Goal: Task Accomplishment & Management: Use online tool/utility

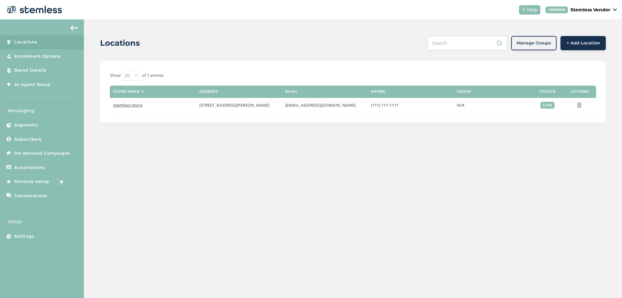
click at [313, 128] on div "Locations Manage Groups + Add Location Show 20 50 100 of 1 entries Store name A…" at bounding box center [353, 78] width 538 height 119
click at [45, 83] on span "AI Agent Setup" at bounding box center [32, 84] width 36 height 6
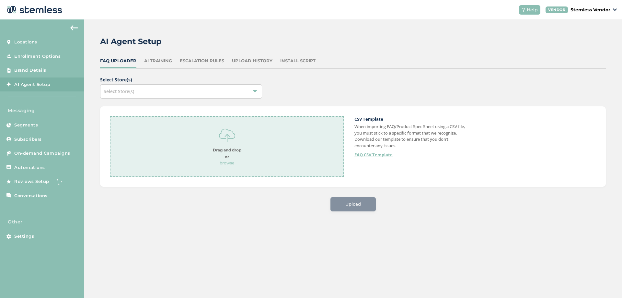
click at [190, 89] on div "Select Store(s)" at bounding box center [181, 91] width 162 height 14
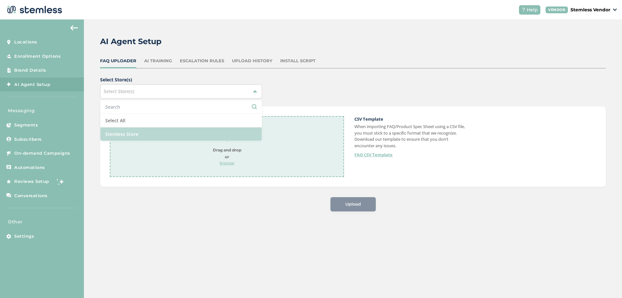
click at [136, 132] on li "Stemless Store" at bounding box center [181, 133] width 161 height 13
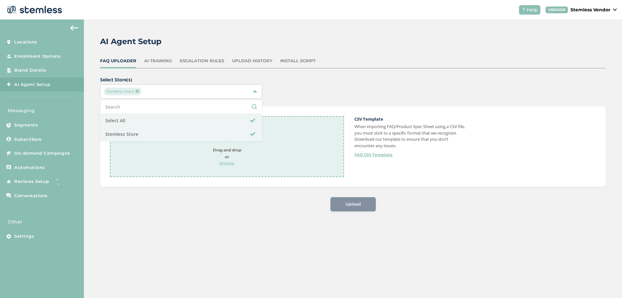
click at [226, 198] on div "Upload" at bounding box center [353, 204] width 506 height 14
click at [228, 163] on p "browse" at bounding box center [227, 163] width 29 height 6
click at [156, 61] on div "AI Training" at bounding box center [158, 61] width 28 height 6
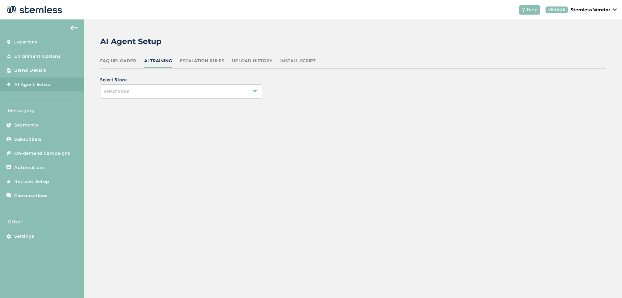
click at [146, 91] on div "Select Store" at bounding box center [181, 91] width 162 height 14
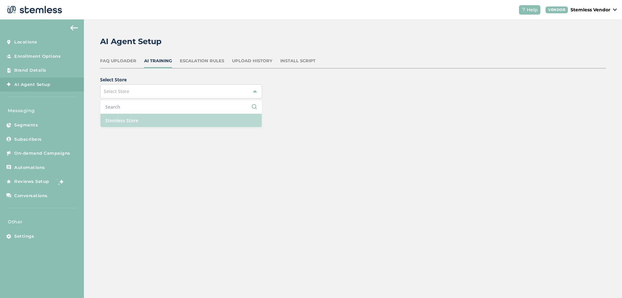
click at [136, 124] on li "Stemless Store" at bounding box center [181, 120] width 161 height 13
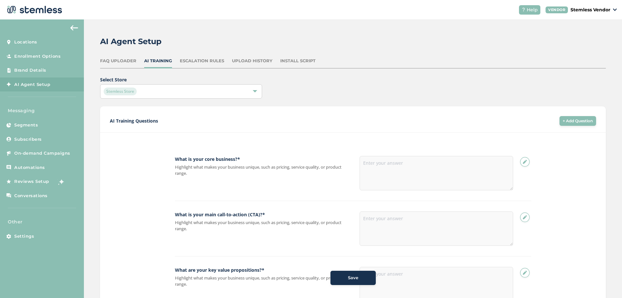
click at [121, 61] on div "FAQ Uploader" at bounding box center [118, 61] width 36 height 6
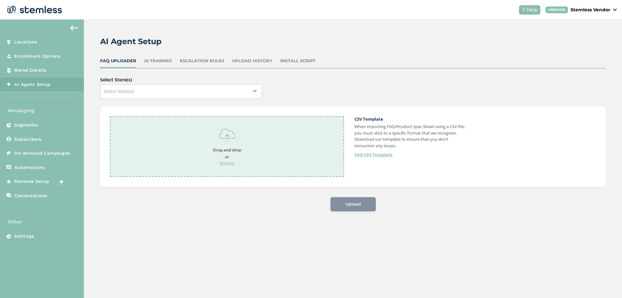
click at [373, 154] on link "FAQ CSV Template" at bounding box center [374, 155] width 38 height 6
click at [140, 203] on div "Upload" at bounding box center [353, 204] width 506 height 14
click at [228, 89] on div "Select Store(s)" at bounding box center [181, 91] width 162 height 14
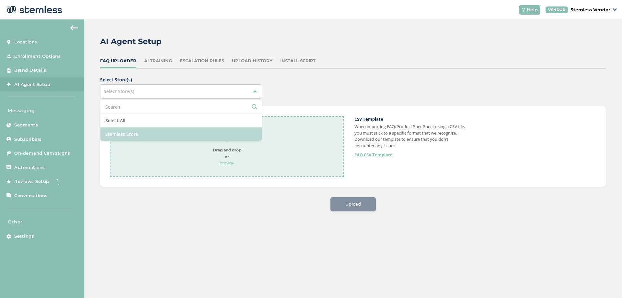
click at [127, 130] on li "Stemless Store" at bounding box center [181, 133] width 161 height 13
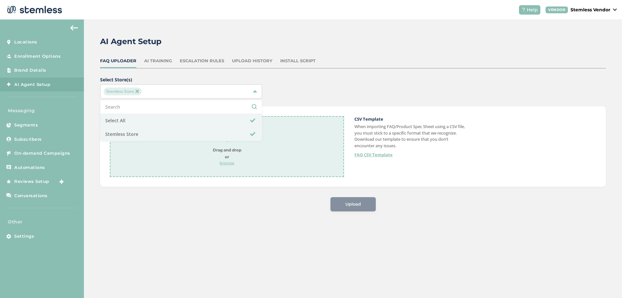
click at [230, 164] on p "browse" at bounding box center [227, 163] width 29 height 6
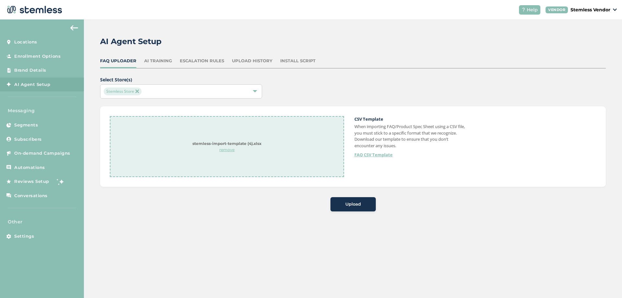
click at [342, 205] on div "Upload" at bounding box center [353, 204] width 35 height 6
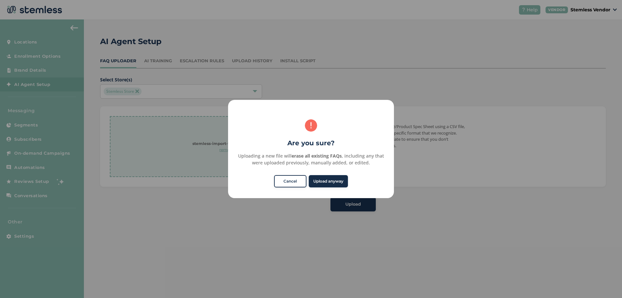
click at [332, 182] on button "Upload anyway" at bounding box center [328, 181] width 39 height 12
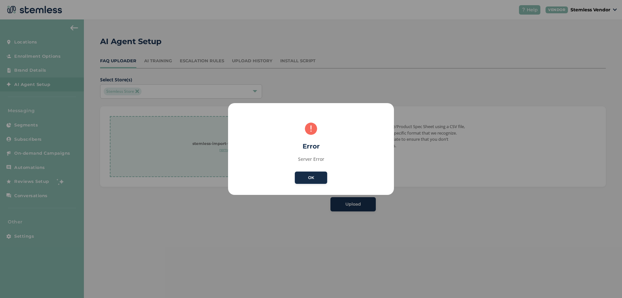
click at [312, 181] on button "OK" at bounding box center [311, 177] width 32 height 12
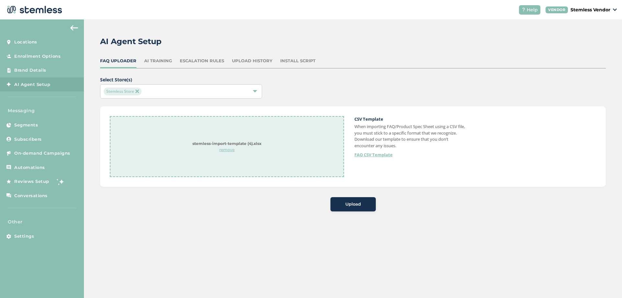
click at [227, 150] on p "remove" at bounding box center [227, 150] width 69 height 6
click at [230, 162] on p "browse" at bounding box center [227, 163] width 29 height 6
click at [348, 210] on button "Upload" at bounding box center [353, 204] width 45 height 14
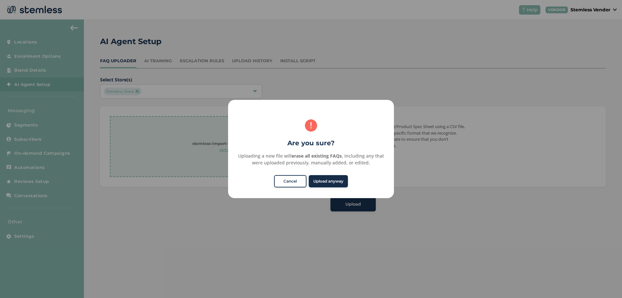
click at [338, 180] on button "Upload anyway" at bounding box center [328, 181] width 39 height 12
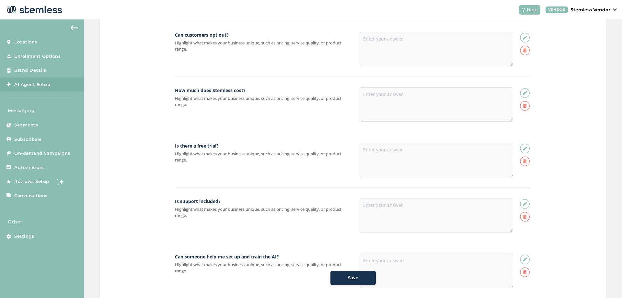
scroll to position [2256, 0]
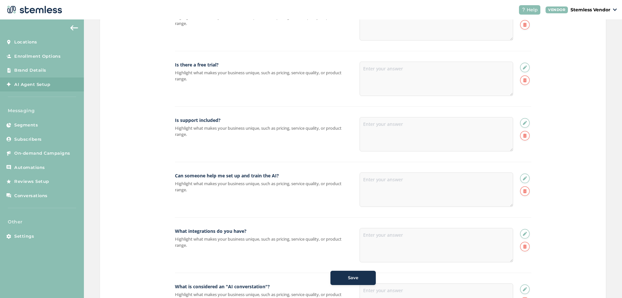
click at [386, 132] on div at bounding box center [437, 134] width 154 height 34
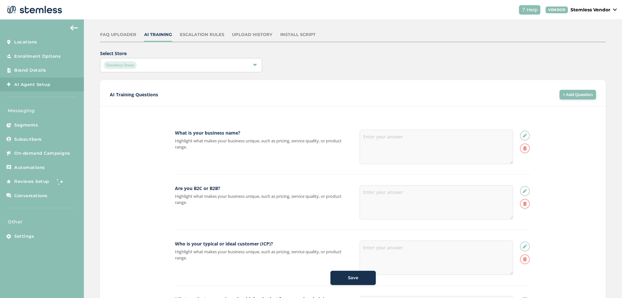
scroll to position [0, 0]
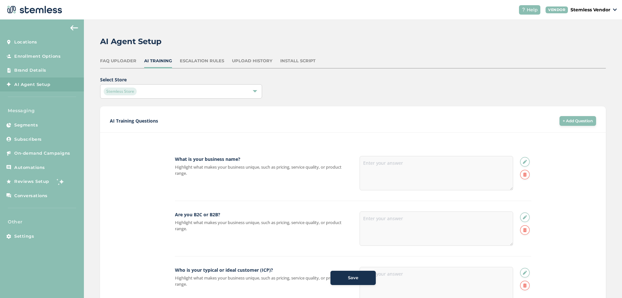
click at [124, 60] on div "FAQ Uploader" at bounding box center [118, 61] width 36 height 6
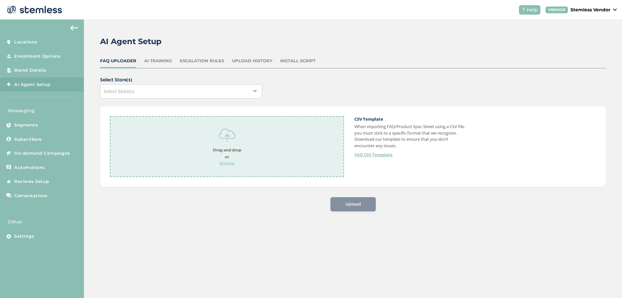
click at [227, 160] on p "browse" at bounding box center [227, 163] width 29 height 6
click at [287, 196] on span "Select Store(s) Select Store(s) stemless-import-template (4).xlsx remove CSV Te…" at bounding box center [353, 143] width 506 height 135
click at [344, 202] on div "Upload" at bounding box center [353, 204] width 45 height 14
click at [222, 92] on div "Select Store(s)" at bounding box center [181, 91] width 162 height 14
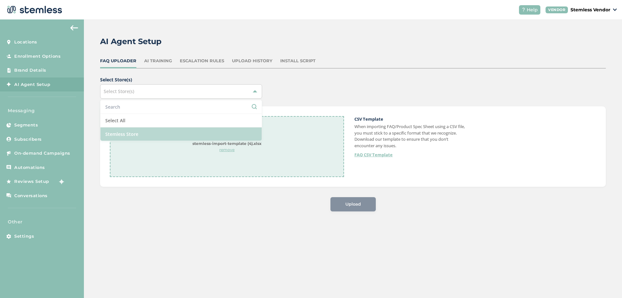
click at [176, 132] on li "Stemless Store" at bounding box center [181, 133] width 161 height 13
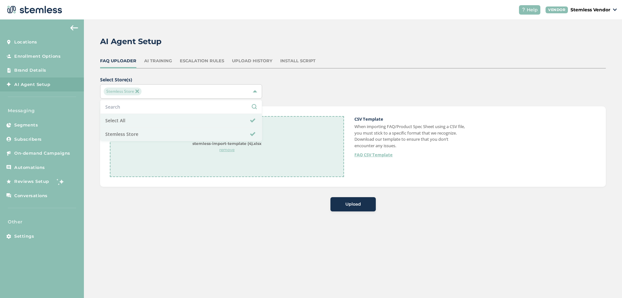
click at [376, 204] on div "Upload" at bounding box center [353, 204] width 506 height 14
click at [368, 204] on div "Upload" at bounding box center [353, 204] width 35 height 6
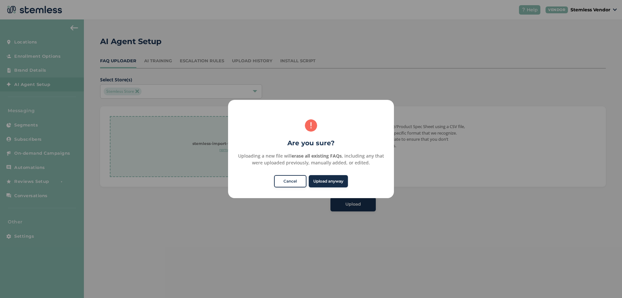
click at [323, 182] on button "Upload anyway" at bounding box center [328, 181] width 39 height 12
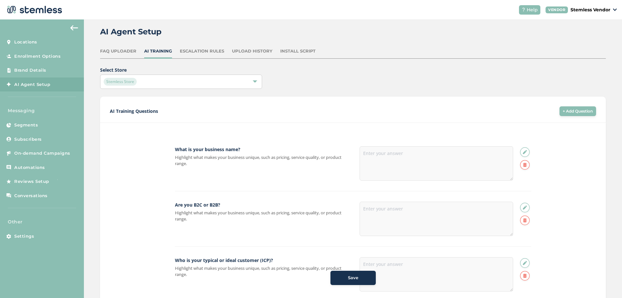
scroll to position [3, 0]
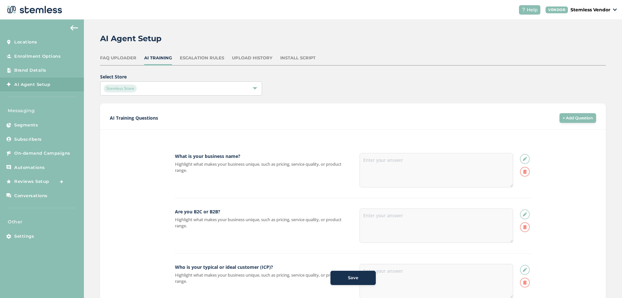
click at [120, 58] on div "FAQ Uploader" at bounding box center [118, 58] width 36 height 6
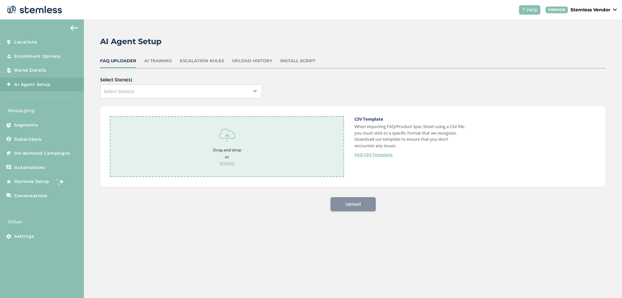
click at [118, 297] on div "AI Agent Setup FAQ Uploader AI Training Escalation Rules Upload History Install…" at bounding box center [353, 158] width 538 height 278
click at [236, 163] on p "browse" at bounding box center [227, 163] width 29 height 6
click at [171, 92] on div "Select Store(s)" at bounding box center [181, 91] width 162 height 14
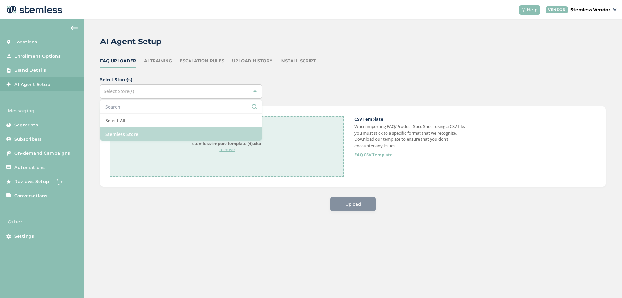
click at [132, 137] on li "Stemless Store" at bounding box center [181, 133] width 161 height 13
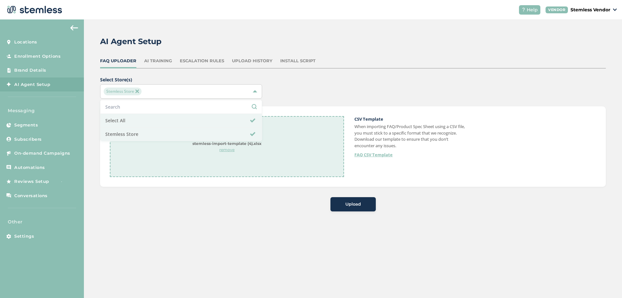
click at [334, 205] on button "Upload" at bounding box center [353, 204] width 45 height 14
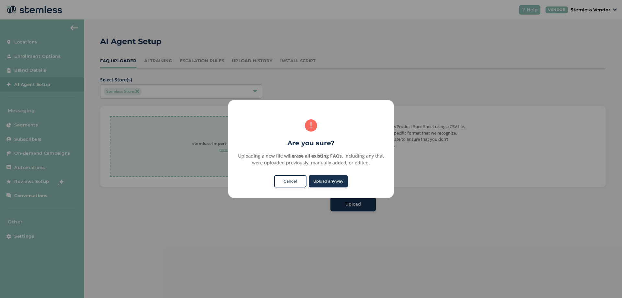
click at [323, 185] on button "Upload anyway" at bounding box center [328, 181] width 39 height 12
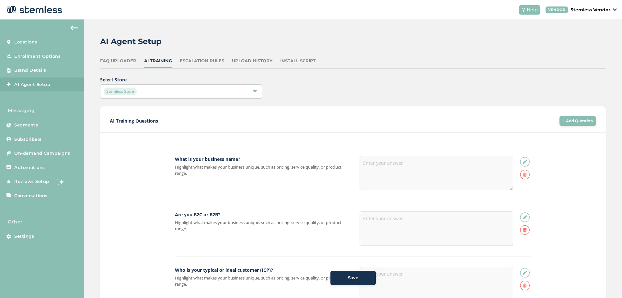
click at [130, 63] on div "FAQ Uploader" at bounding box center [118, 61] width 36 height 6
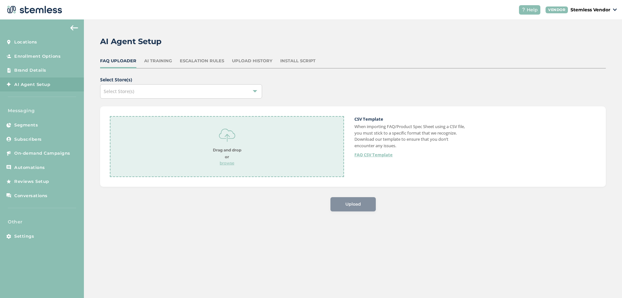
click at [198, 91] on div "Select Store(s)" at bounding box center [181, 91] width 162 height 14
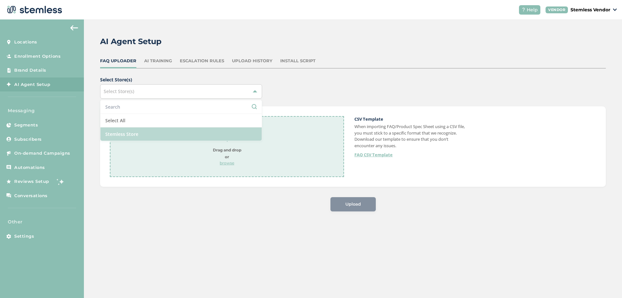
click at [137, 135] on li "Stemless Store" at bounding box center [181, 133] width 161 height 13
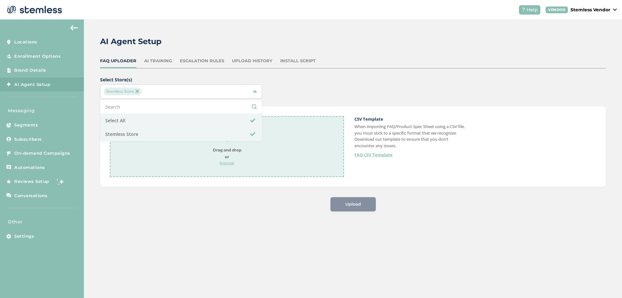
click at [228, 162] on p "browse" at bounding box center [227, 163] width 29 height 6
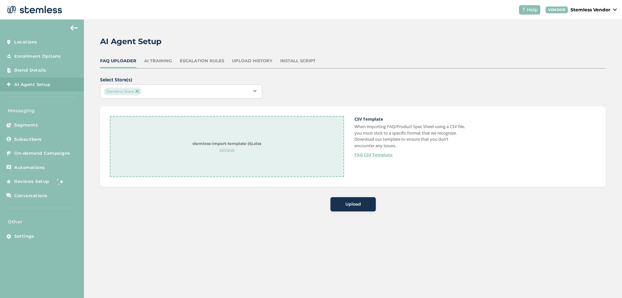
click at [347, 203] on span "Upload" at bounding box center [354, 204] width 16 height 6
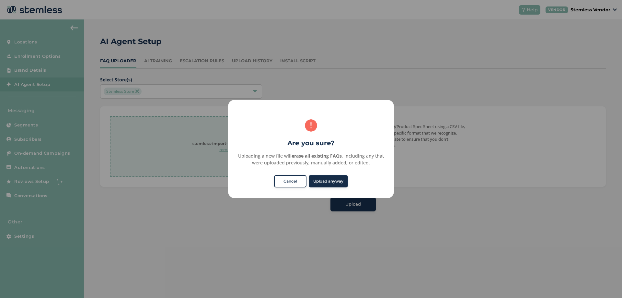
click at [331, 182] on button "Upload anyway" at bounding box center [328, 181] width 39 height 12
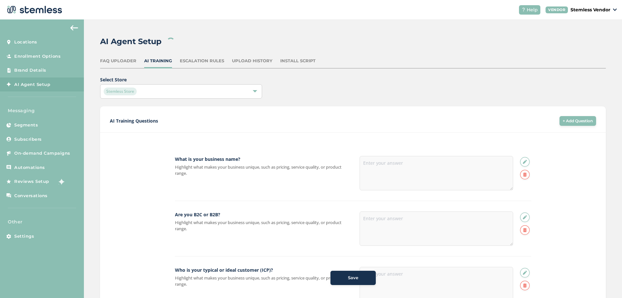
type textarea "Stemless"
type textarea "B2B"
type textarea "Small to medium size business owner, or maketing manager/director"
type textarea "We have a full suite of SMS features (Mass blasts, automations, SMS powered-AI …"
type textarea "We focus on helping small to medium size business sell more with SMS. There are…"
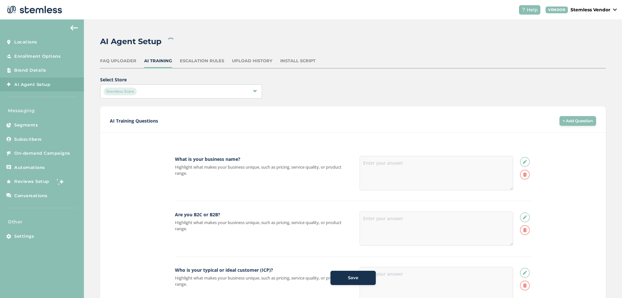
type textarea "We are SAAS only and have a team throughout the [GEOGRAPHIC_DATA] and internati…"
type textarea "[DOMAIN_NAME]"
type textarea "No phone number but people can contact us at [URL][DOMAIN_NAME]"
type textarea "#1 priority is having prospects sign up and create their own account. If they a…"
type textarea "If they would like to schedule a time with a Stemless team member, send them th…"
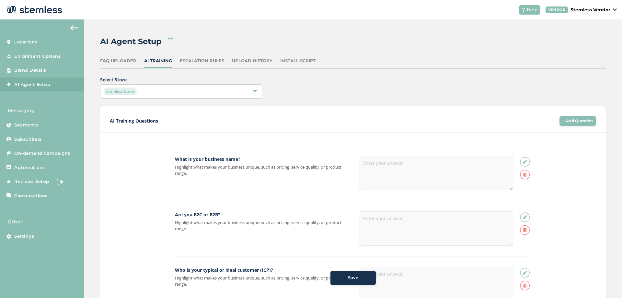
type textarea "Schedule a meeting/demo with one of our team member at [URL][DOMAIN_NAME]"
type textarea "Free plan (full site functionality with 10 AI conversations, 10 SMS and 10 MMS …"
type textarea "Name, email, company name"
type textarea "N/A"
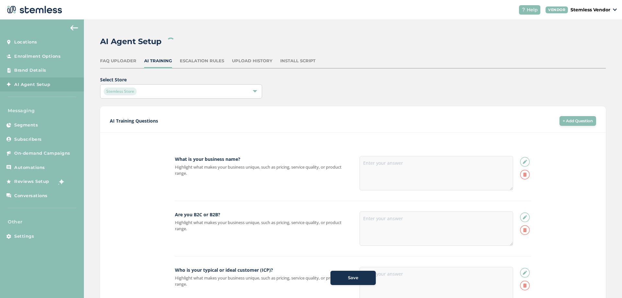
type textarea "Stemless is an SMS marketing platform built for small and medium-sized business…"
type textarea "When someone visits your website and engages with the chat bubble, it asks a sh…"
type textarea "Live chat stops when the visitor leaves your website. Our chatbot moves the con…"
type textarea "Nope. The AI can answer questions, qualify leads, and guide customers through n…"
type textarea "Yes. You can train the AI to match your brand’s tone, language, and key informa…"
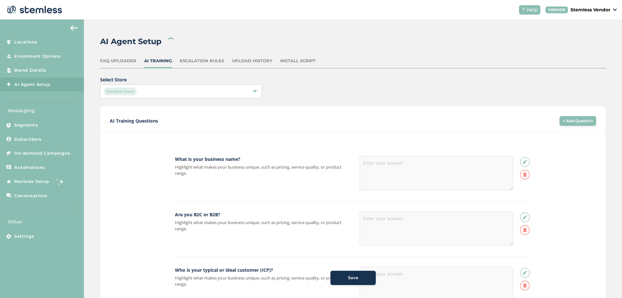
type textarea "Yes. You can customize when a conversation or question should be escalted to a …"
type textarea "Your custom AI agent will introuce itself as [PERSON_NAME], will always be prof…"
type textarea "You turn more website visitors into customers and get more sales from past buye…"
type textarea "Instantly capture leads and follow up via text, Run mass campaigns to drive rep…"
type textarea "Most chatbots stop at the website. Stemless continues the conversation on SMS, …"
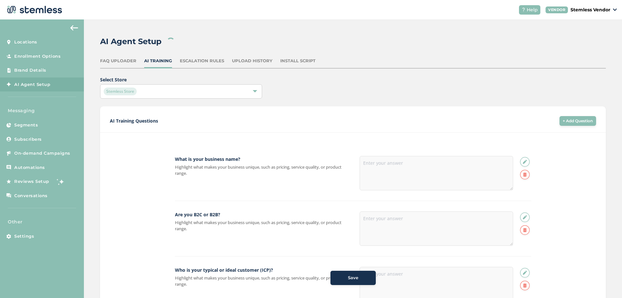
type textarea "Forms are passive. Stemless is proactive, capturing phone numbers, following up…"
type textarea "Hours every week. Stemless automates replies, follow-ups, and campaigns so you …"
type textarea "We provide a simple code snippet. Copy, paste, done, all in about 5 minutes."
type textarea "Yes. Shopify, Squarespace, Webflow, WordPress, Wix, and custom sites are all su…"
type textarea "Yes. Both the chatbot and your dashboard work seamlessly on mobile."
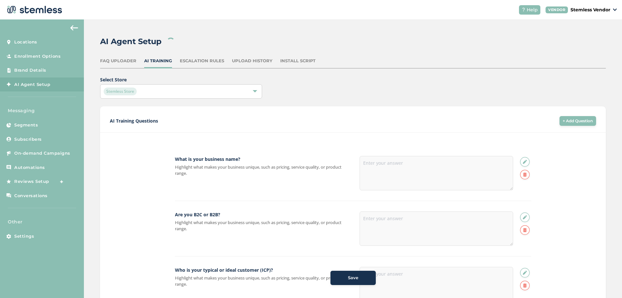
type textarea "No, Stemless runs entirely in the cloud. Just log in from your browser."
type textarea "It appears as a clean chat bubble in the corner of your website. When clicked, …"
type textarea "Immediately. Visitors get a reply via text in seconds."
type textarea "Yes. They can chat with your business via SMS, either with the AI or directly w…"
type textarea "Anything you train it on: FAQs, pricing, product details, scheduling, promotion…"
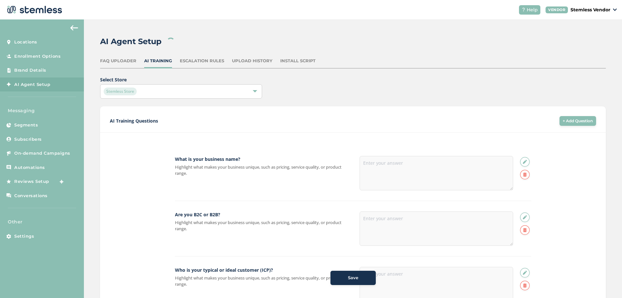
type textarea "Yes. Stemless collects clear opt-in consent before sending texts, keeping you c…"
type textarea "We use industry-standard security and never sell or share your customer data."
type textarea "Yes. They can reply STOP at any time to unsubscribe."
type textarea "We offer flexible pricing based on business size and usage. The free plan inclu…"
type textarea "We offer a free plan to check out all the funcationality. You can sign up on ou…"
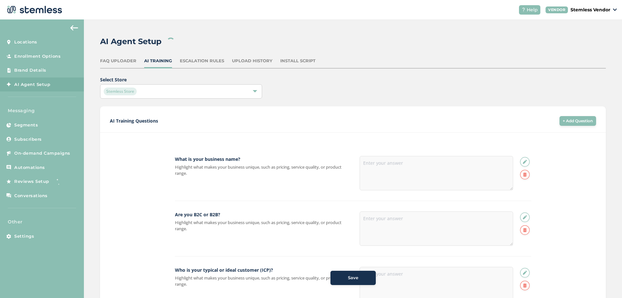
type textarea "Yes. You will have an account manager who will walk you through set up and hand…"
type textarea "Absolutely. Our team will guide you step by step to customize the chatbot and c…"
type textarea "Stemless currently integrates directly with popular platforms like WooCommerce,…"
type textarea "This where a customer asks you a question and [PERSON_NAME], your friendly AI a…"
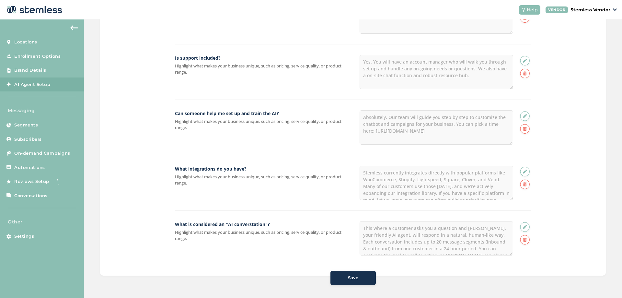
scroll to position [2337, 0]
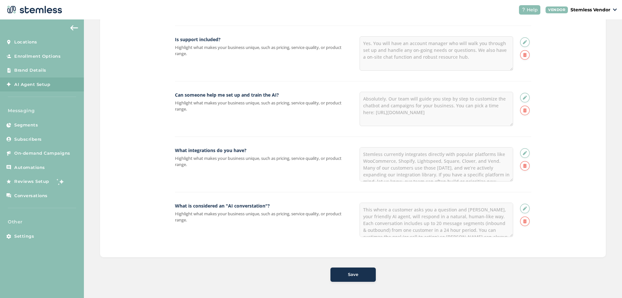
click at [353, 278] on button "Save" at bounding box center [353, 274] width 45 height 14
type textarea "Small to medium size business owner, or maketing manager/director"
type textarea "We are SAAS only and have a team throughout the [GEOGRAPHIC_DATA] and internati…"
type textarea "#1 priority is having prospects sign up and create their own account. If they a…"
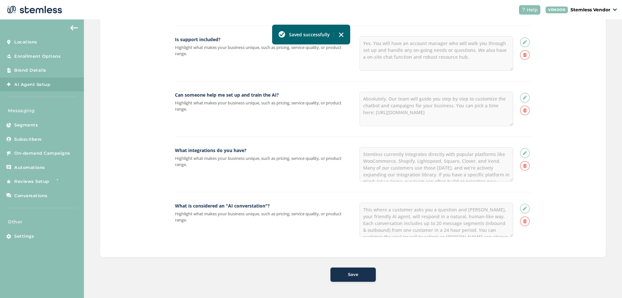
type textarea "Yes. You can customize when a conversation or question should be escalted to a …"
type textarea "Your custom AI agent will introuce itself as [PERSON_NAME], will always be prof…"
type textarea "We offer flexible pricing based on business size and usage. The free plan inclu…"
type textarea "Yes. You will have an account manager who will walk you through set up and hand…"
type textarea "This where a customer asks you a question and [PERSON_NAME], your friendly AI a…"
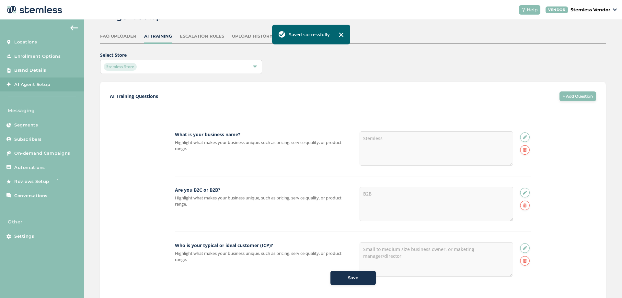
scroll to position [0, 0]
